Goal: Find specific page/section: Find specific page/section

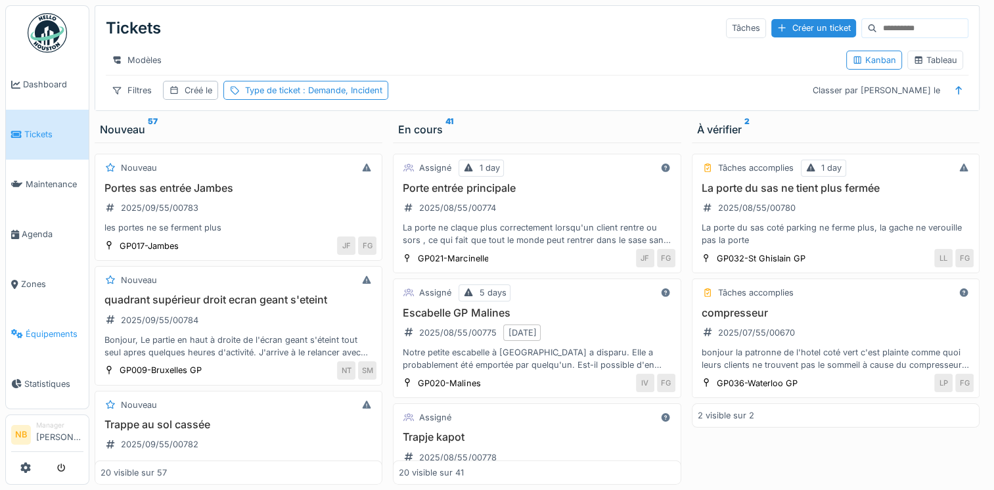
scroll to position [153, 0]
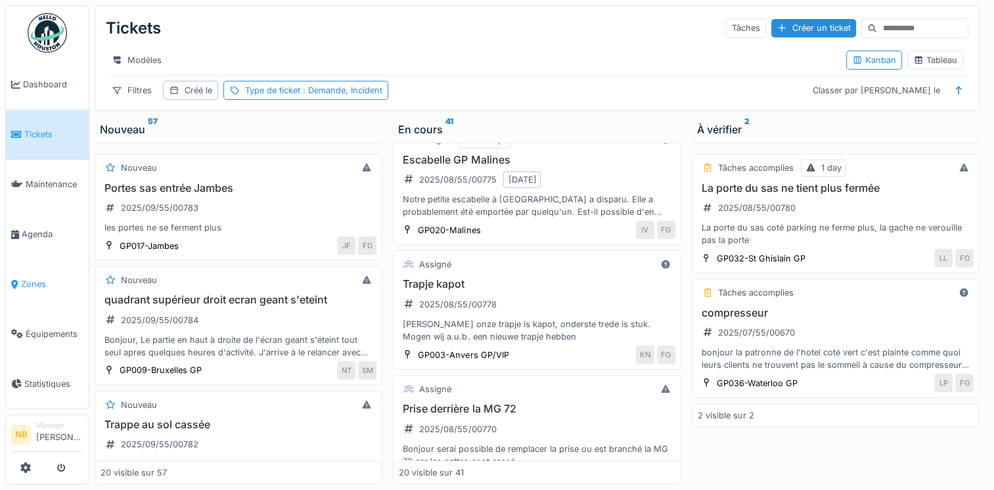
click at [14, 278] on li "Zones" at bounding box center [47, 284] width 72 height 12
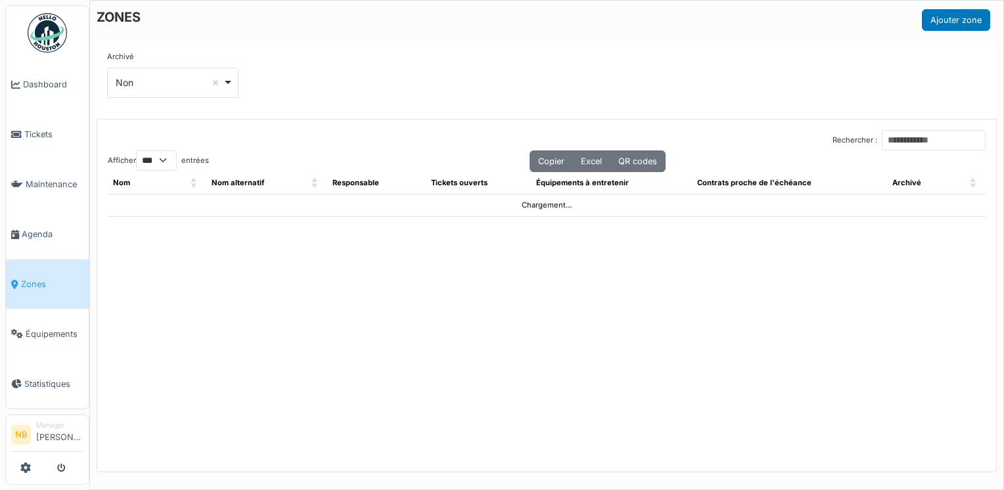
select select "***"
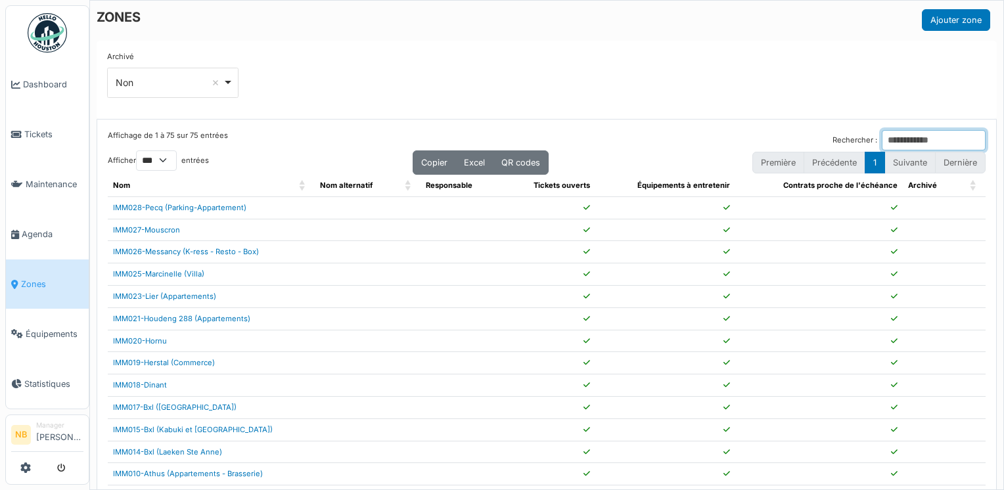
click at [881, 146] on input "Rechercher :" at bounding box center [933, 140] width 104 height 20
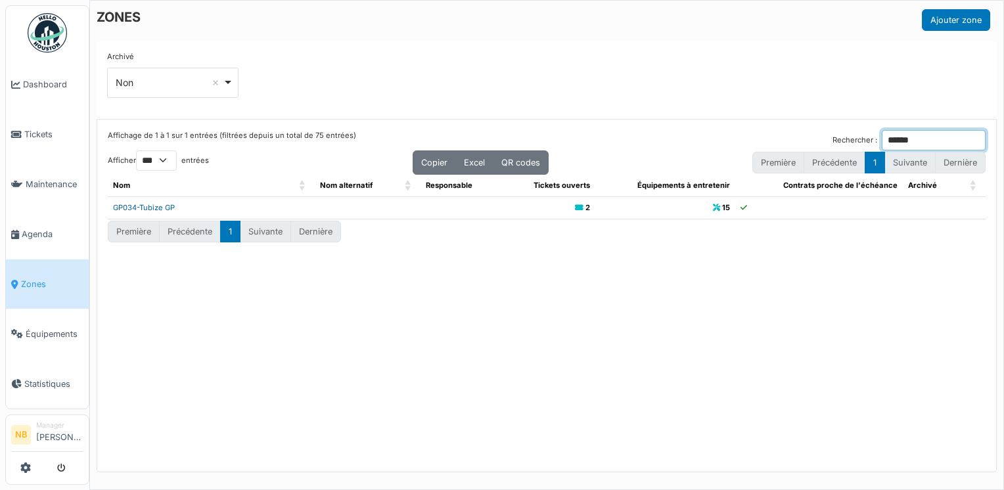
type input "******"
click at [155, 210] on link "GP034-Tubize GP" at bounding box center [144, 207] width 62 height 9
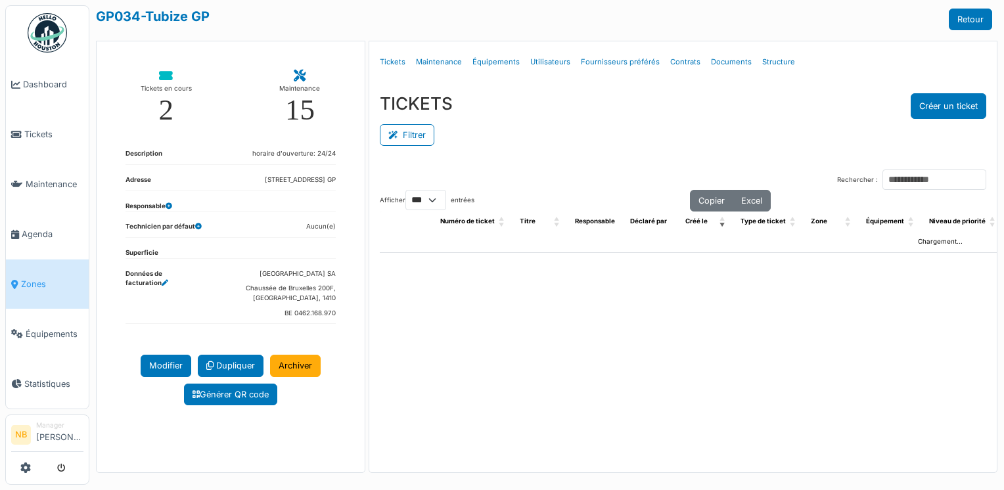
select select "***"
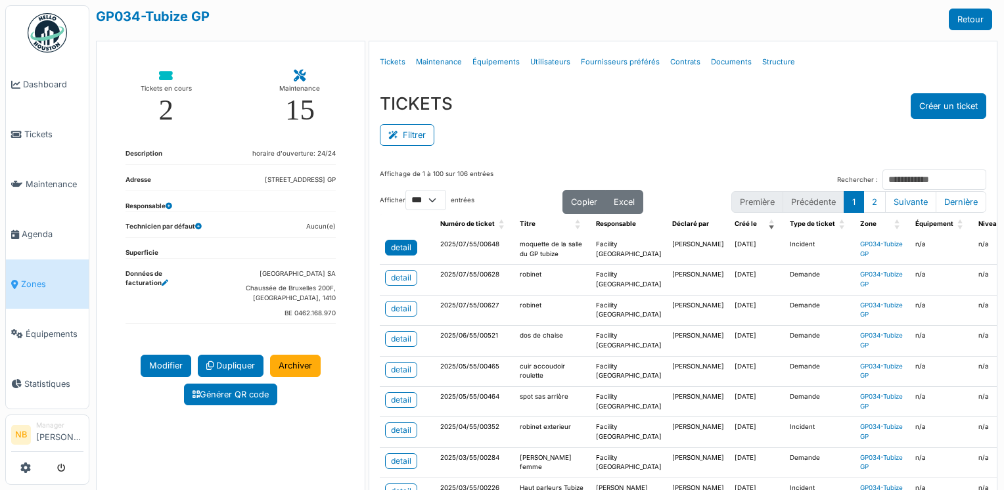
click at [391, 250] on div "detail" at bounding box center [401, 248] width 20 height 12
click at [391, 284] on div "detail" at bounding box center [401, 278] width 20 height 12
click at [393, 243] on div "detail" at bounding box center [401, 248] width 20 height 12
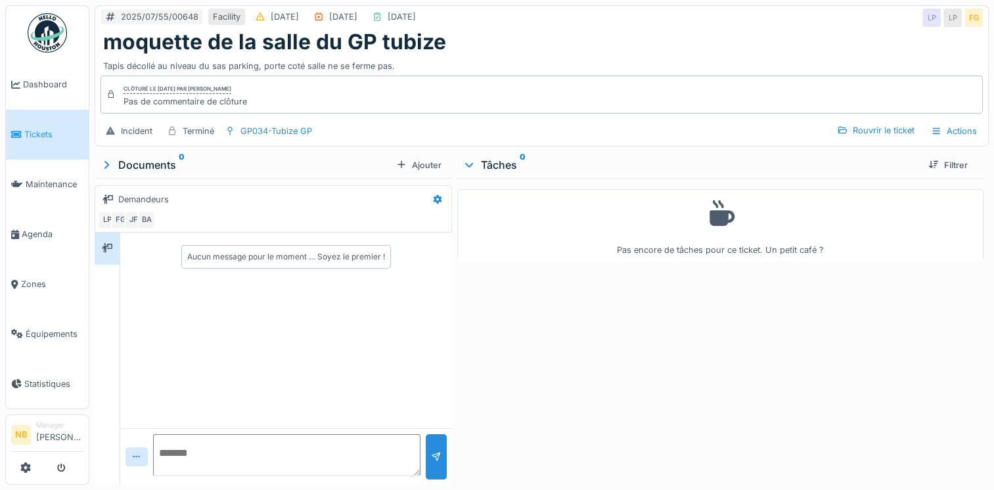
click at [393, 100] on div "Clôturé le mardi 15 juillet 2025 par Rodrigo Bolanos Dubon Pas de commentaire d…" at bounding box center [541, 95] width 882 height 38
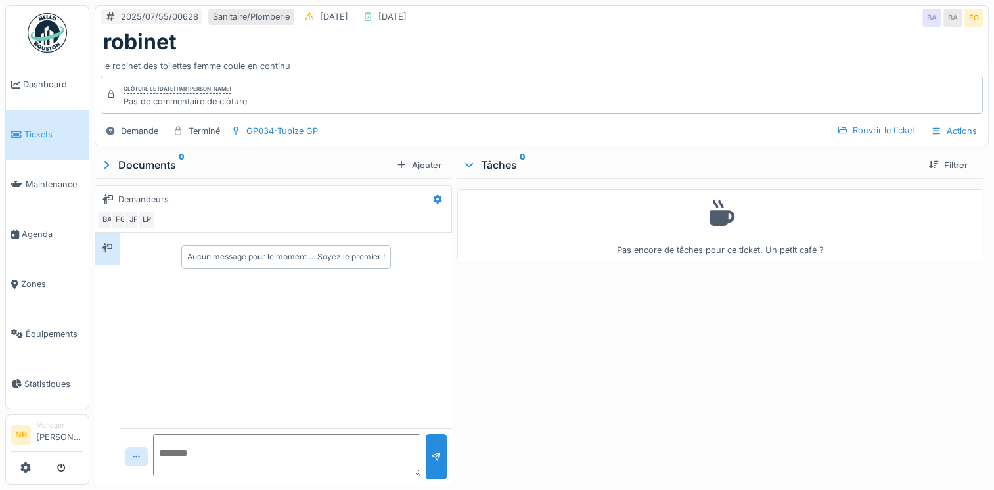
click at [315, 85] on div "Clôturé le [DATE] par [PERSON_NAME] Pas de commentaire de clôture" at bounding box center [541, 95] width 882 height 38
click at [950, 129] on div "Actions" at bounding box center [954, 130] width 58 height 19
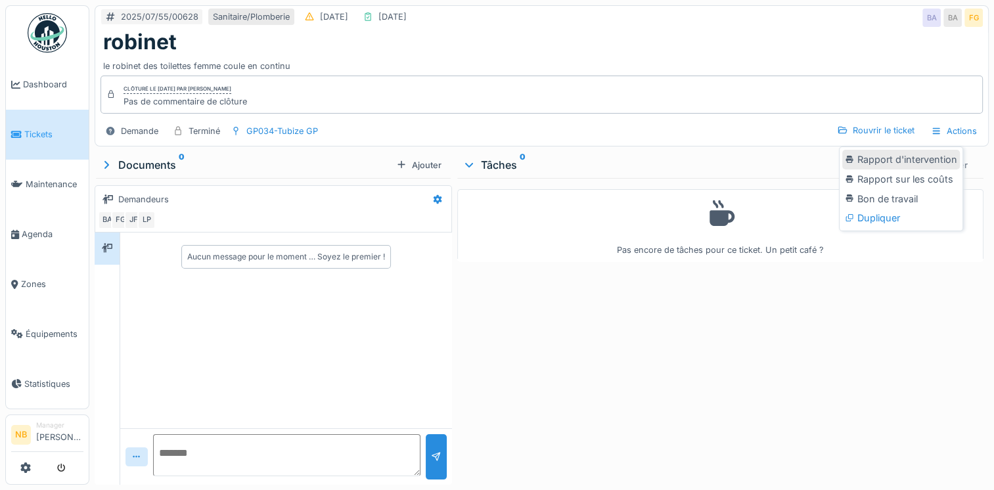
click at [879, 164] on div "Rapport d'intervention" at bounding box center [901, 160] width 118 height 20
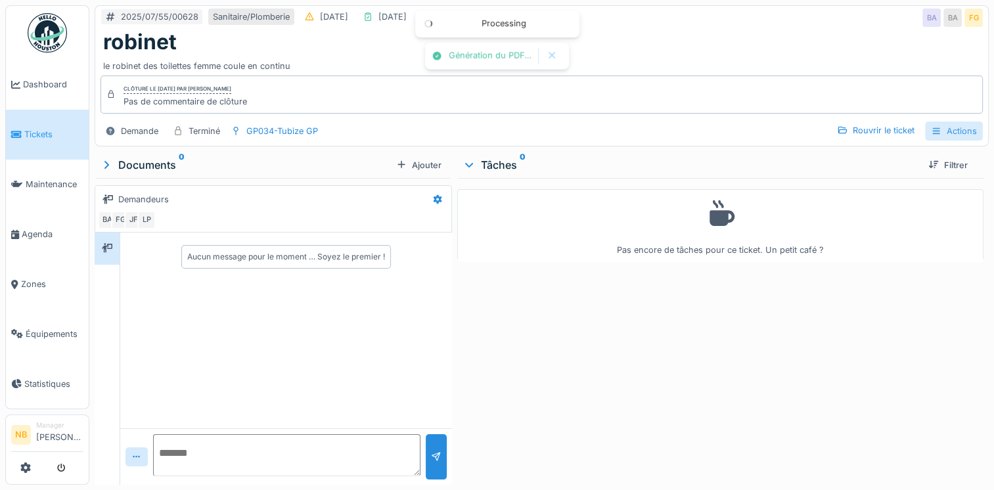
click at [938, 131] on div "Actions" at bounding box center [954, 130] width 58 height 19
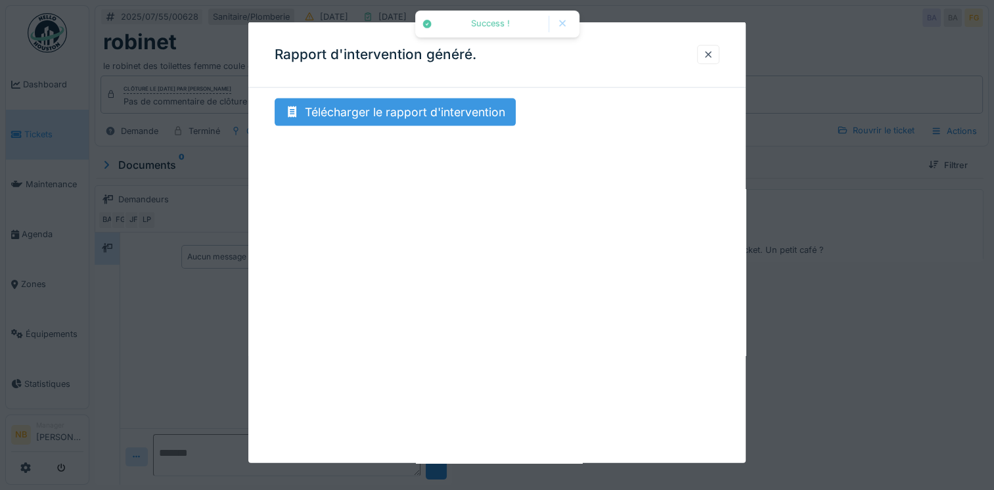
click at [363, 110] on div "Télécharger le rapport d'intervention" at bounding box center [395, 113] width 241 height 28
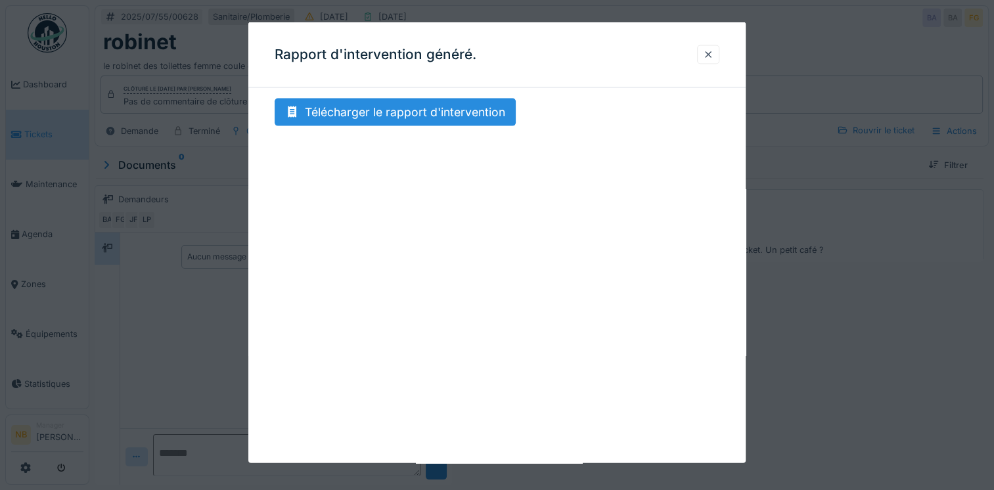
click at [200, 192] on div at bounding box center [497, 245] width 994 height 490
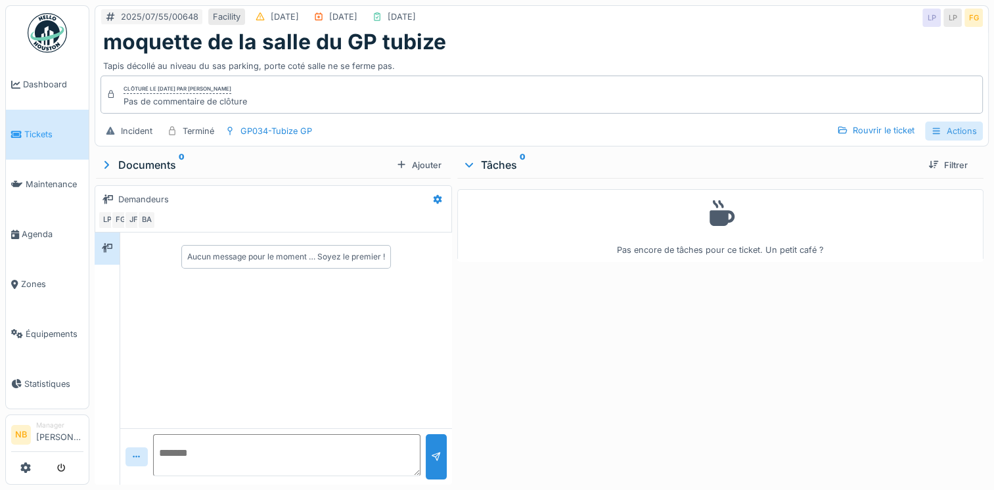
click at [948, 123] on div "Actions" at bounding box center [954, 130] width 58 height 19
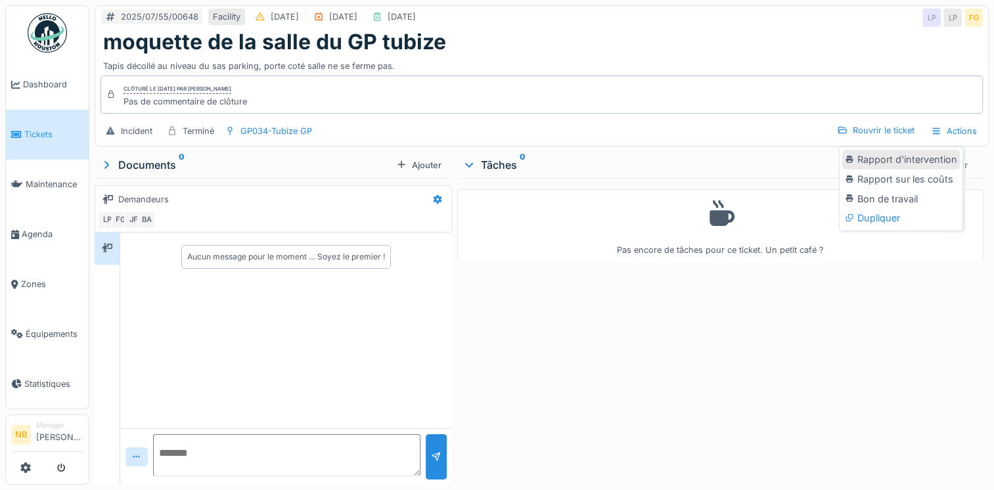
click at [889, 154] on div "Rapport d'intervention" at bounding box center [901, 160] width 118 height 20
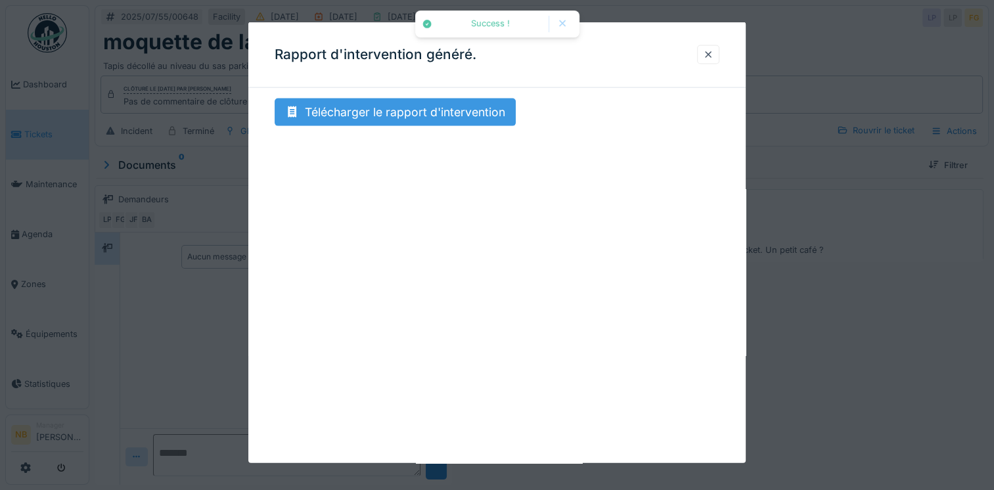
click at [370, 112] on div "Télécharger le rapport d'intervention" at bounding box center [395, 113] width 241 height 28
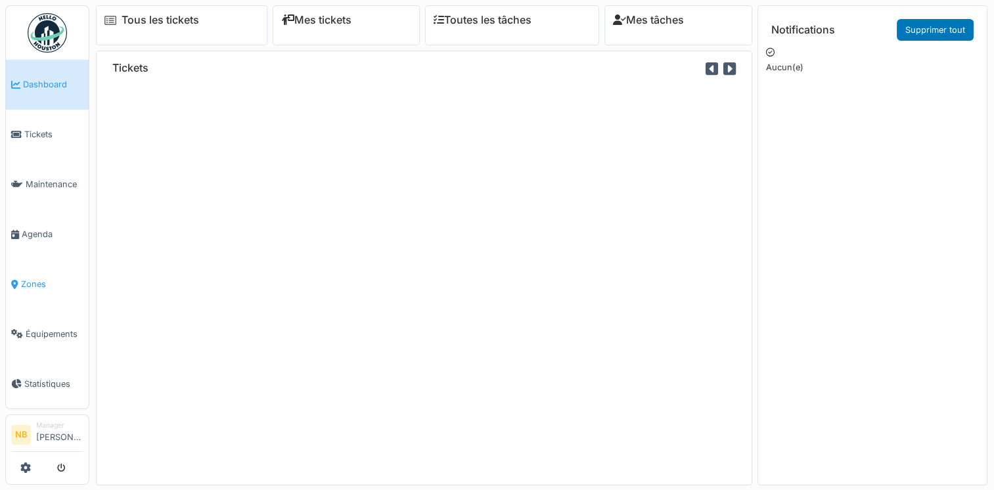
click at [19, 280] on li "Zones" at bounding box center [47, 284] width 72 height 12
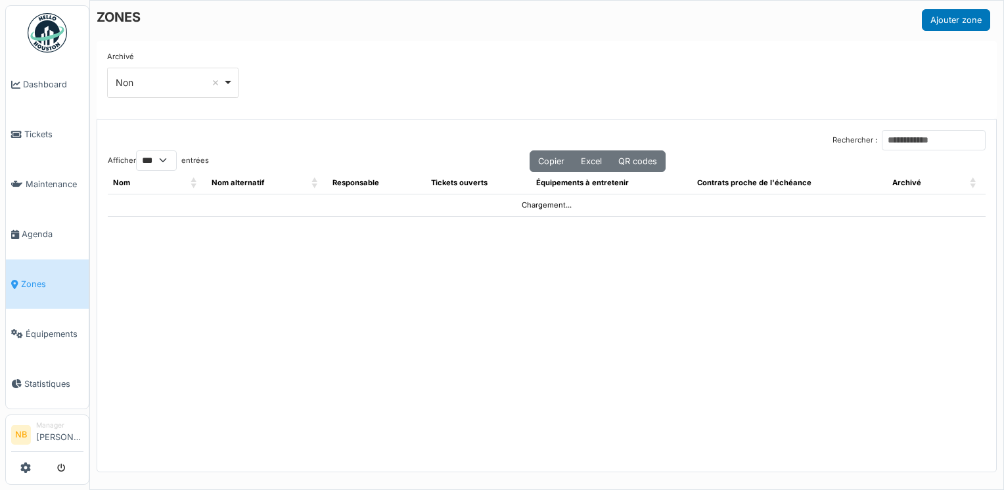
select select "***"
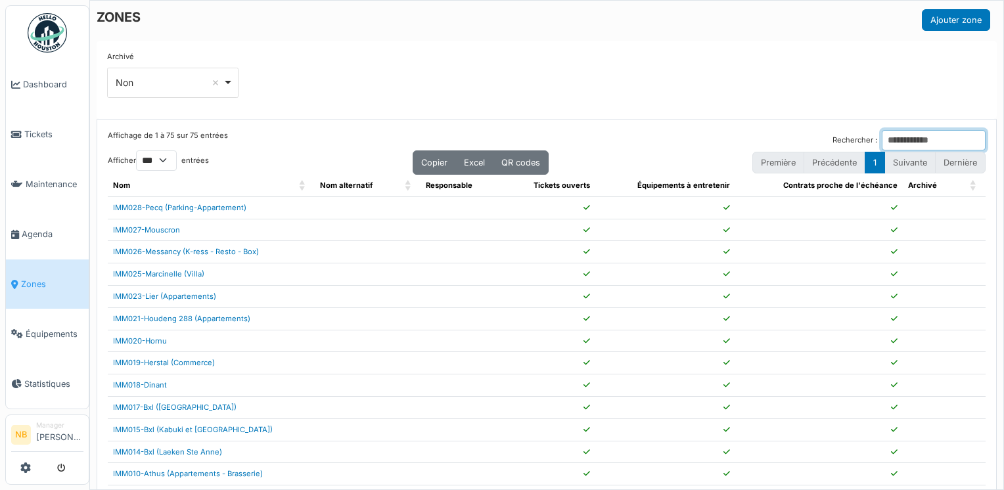
click at [881, 135] on input "Rechercher :" at bounding box center [933, 140] width 104 height 20
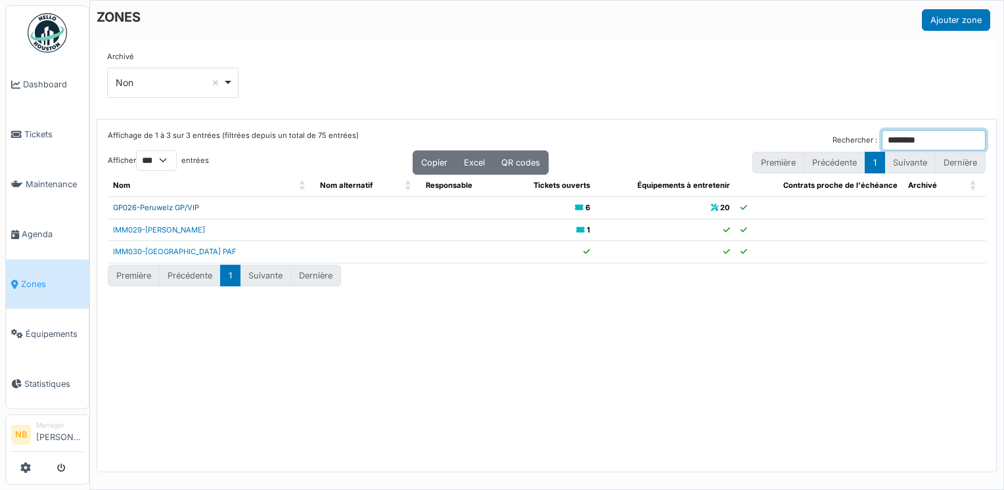
type input "********"
click at [151, 203] on link "GP026-Peruwelz GP/VIP" at bounding box center [156, 207] width 86 height 9
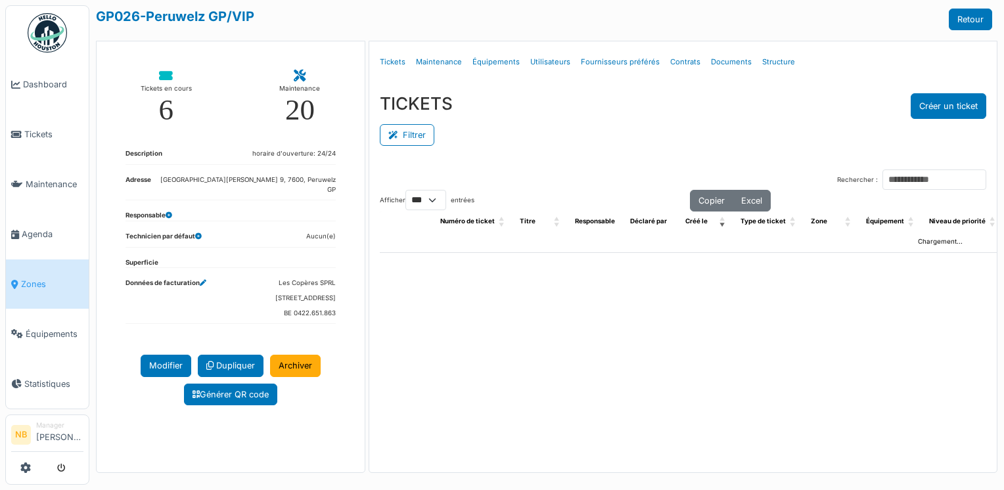
select select "***"
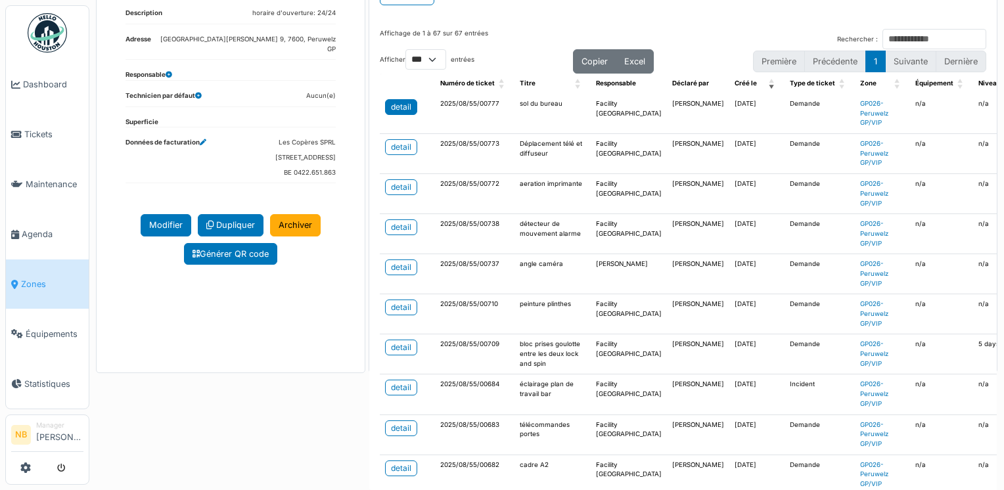
click at [399, 106] on div "detail" at bounding box center [401, 107] width 20 height 12
click at [397, 141] on div "detail" at bounding box center [401, 147] width 20 height 12
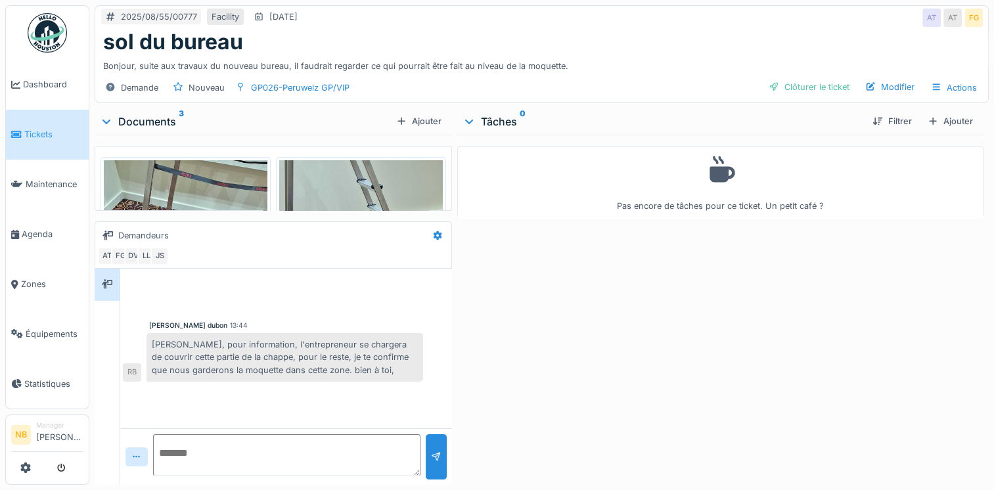
click at [801, 320] on div "Pas encore de tâches pour ce ticket. Un petit café ?" at bounding box center [720, 307] width 526 height 345
click at [225, 193] on img at bounding box center [186, 337] width 164 height 354
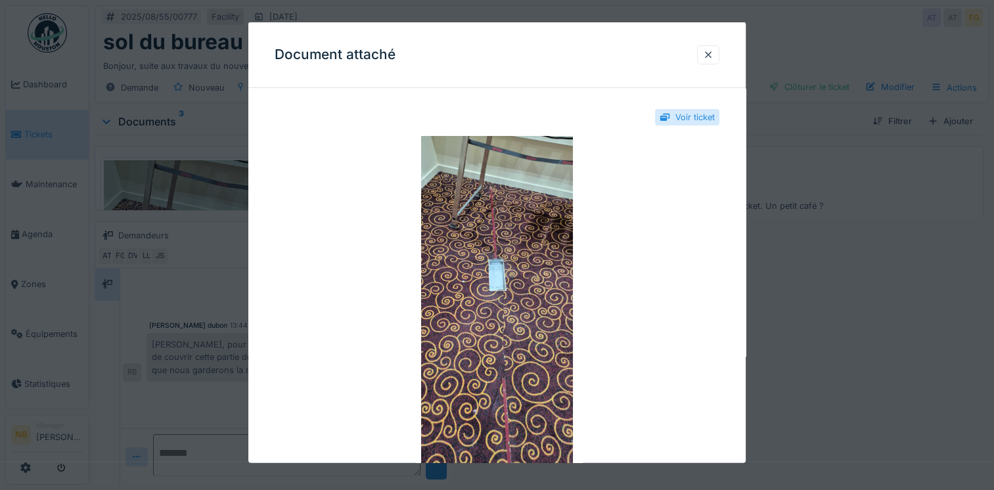
click at [832, 349] on div at bounding box center [497, 245] width 994 height 490
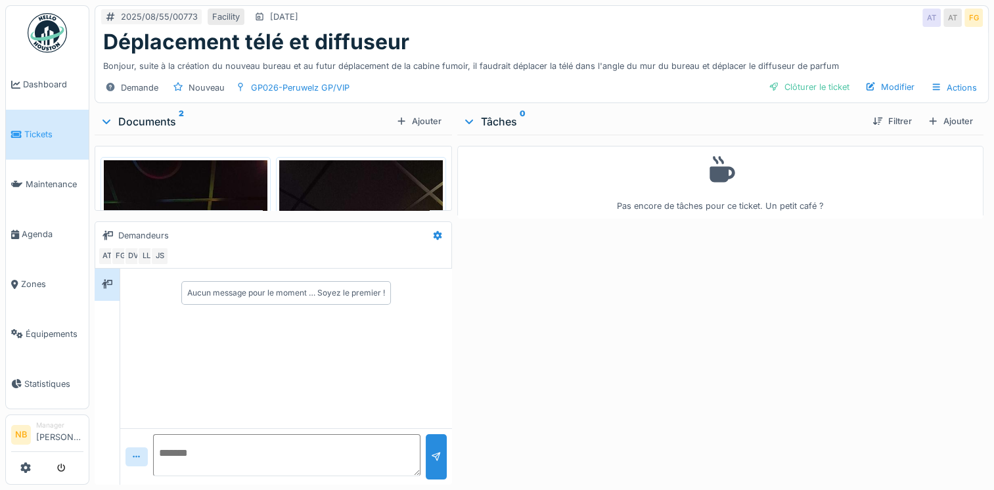
click at [677, 330] on div "Pas encore de tâches pour ce ticket. Un petit café ?" at bounding box center [720, 307] width 526 height 345
